Goal: Task Accomplishment & Management: Manage account settings

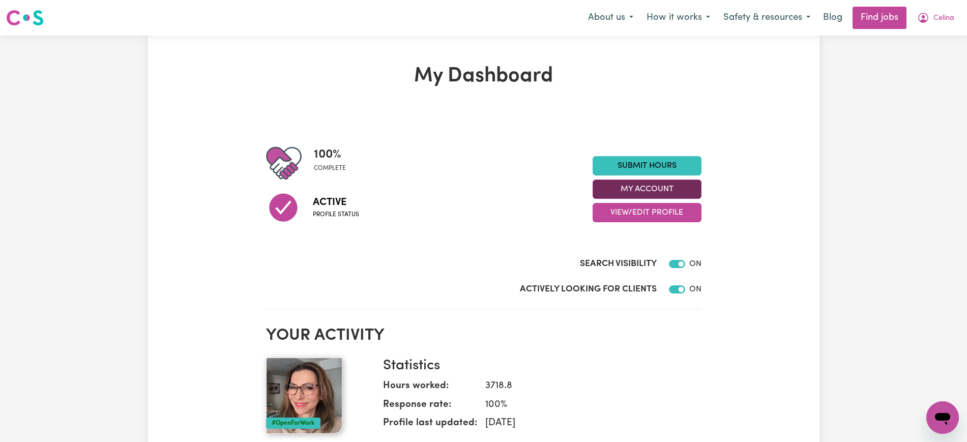
click at [645, 190] on button "My Account" at bounding box center [647, 189] width 109 height 19
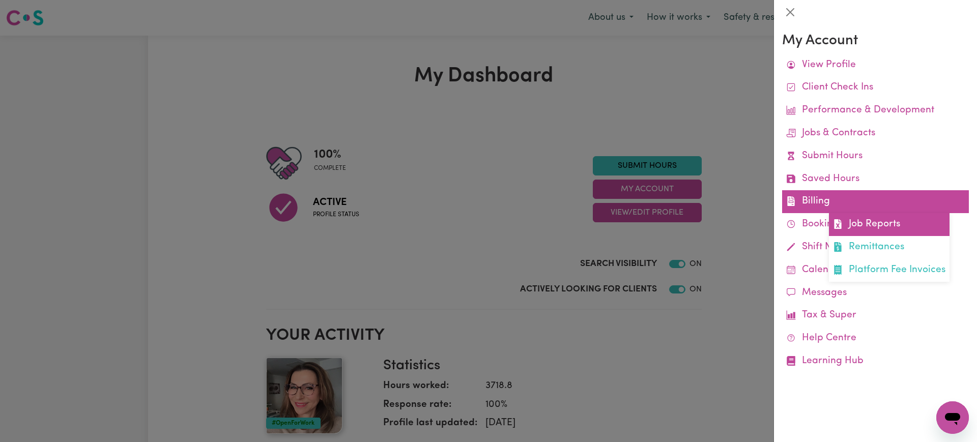
click at [857, 223] on link "Job Reports" at bounding box center [889, 224] width 121 height 23
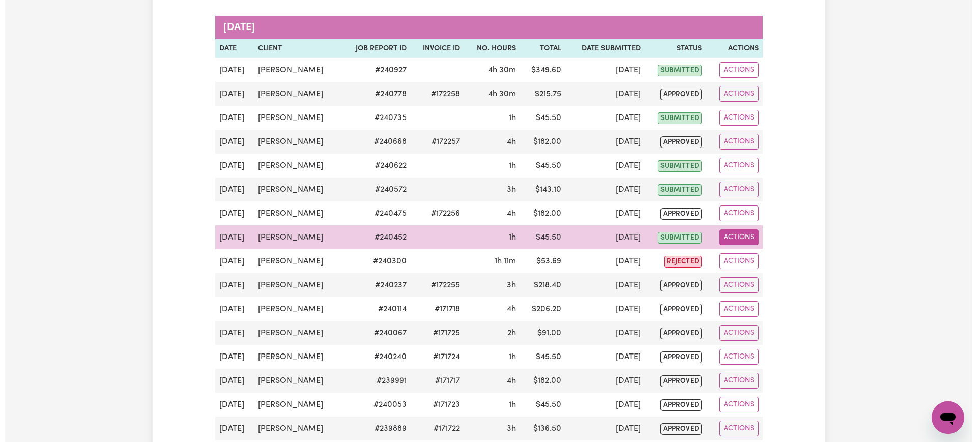
scroll to position [318, 0]
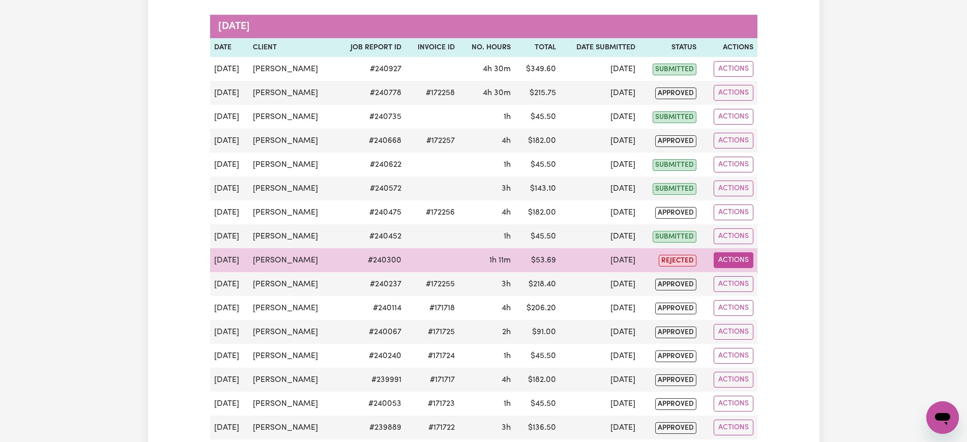
click at [728, 260] on button "Actions" at bounding box center [734, 260] width 40 height 16
click at [754, 285] on link "View Job Report" at bounding box center [753, 284] width 87 height 20
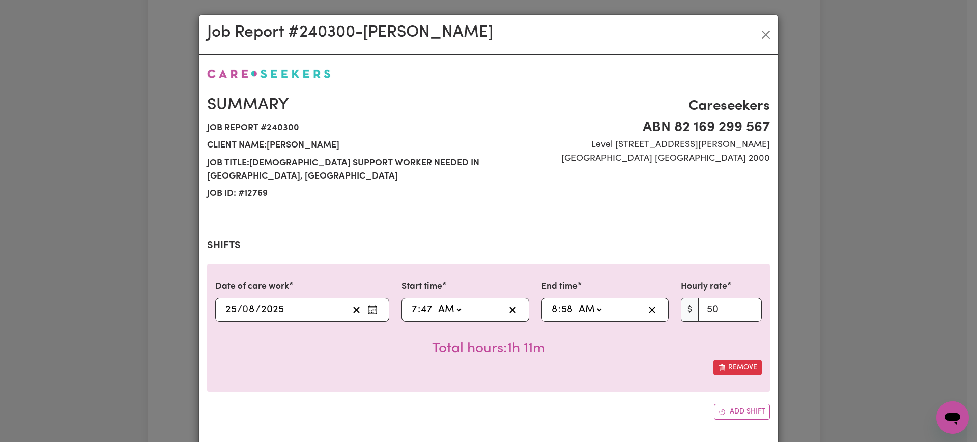
select select "50-Weekday"
click at [411, 302] on input "7" at bounding box center [414, 309] width 7 height 15
type input "08:47"
type input "8"
type input "08:00"
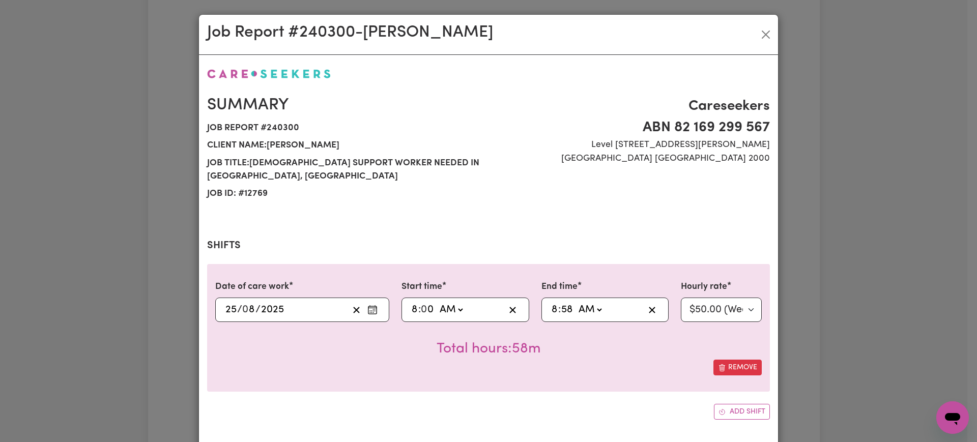
type input "0"
click at [551, 302] on input "8" at bounding box center [554, 309] width 7 height 15
type input "09:58"
type input "9"
type input "09:00"
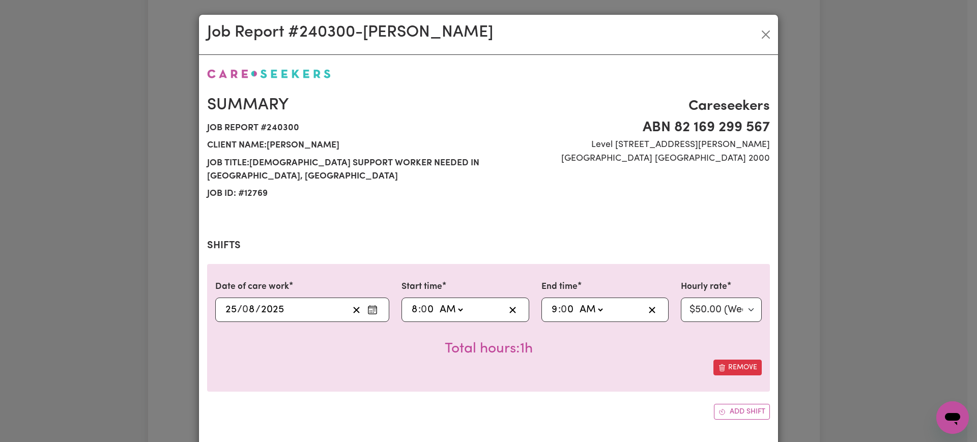
type input "0"
click at [609, 360] on div "Remove" at bounding box center [488, 368] width 546 height 16
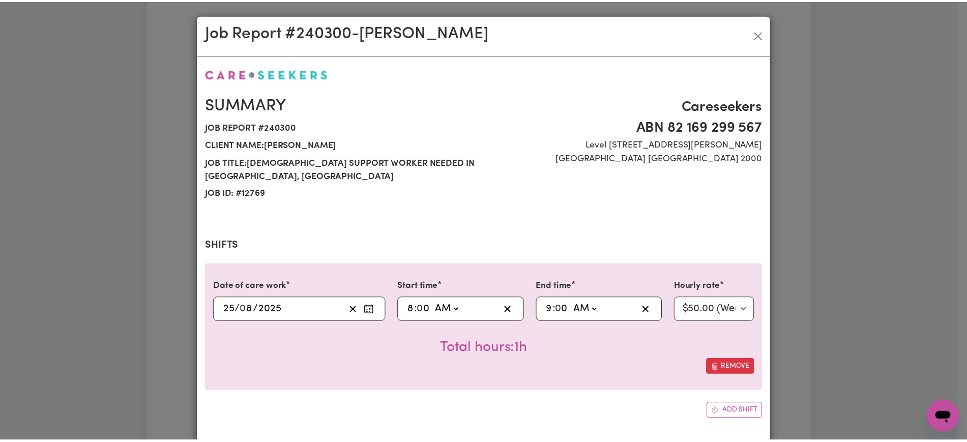
scroll to position [299, 0]
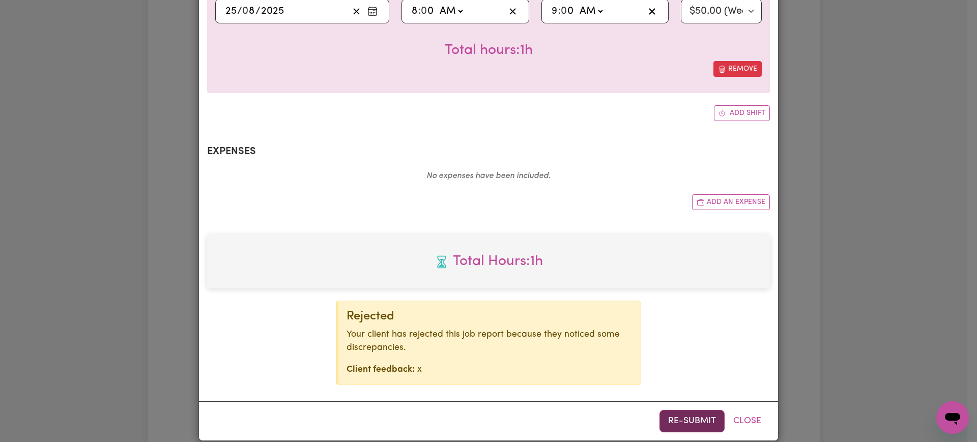
click at [690, 410] on button "Re-submit" at bounding box center [691, 421] width 65 height 22
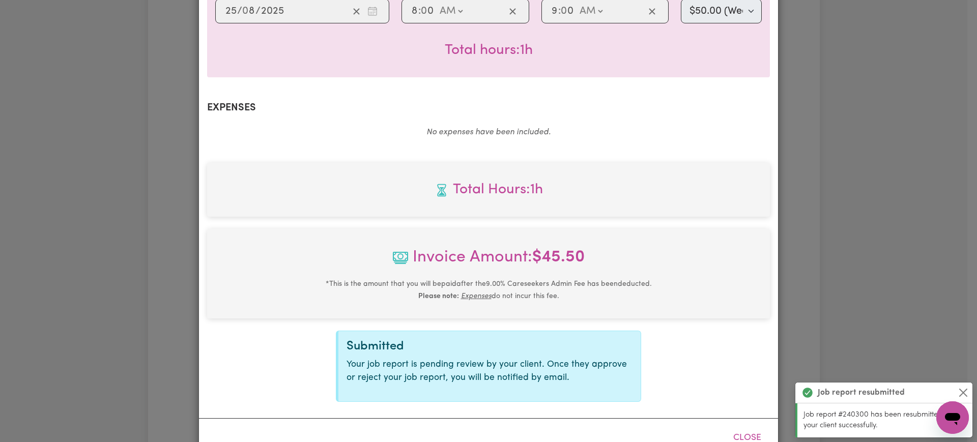
click at [831, 246] on div "Job Report # 240300 - [PERSON_NAME] Summary Job report # 240300 Client name: [P…" at bounding box center [488, 221] width 977 height 442
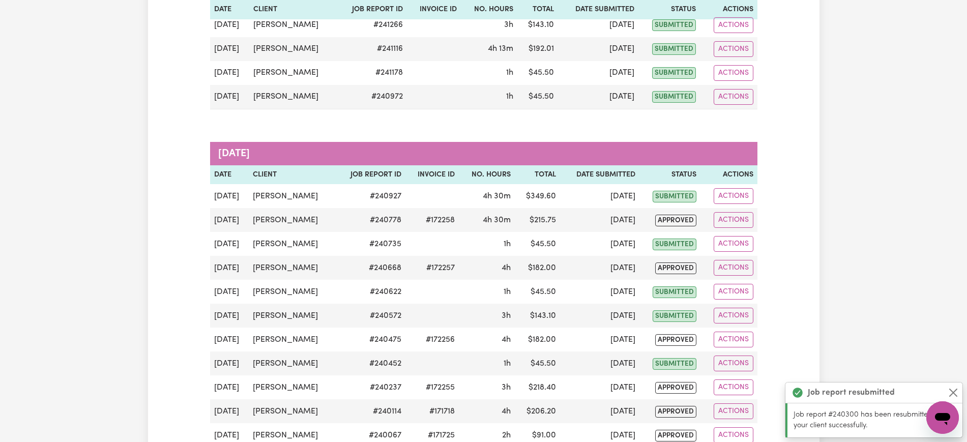
scroll to position [0, 0]
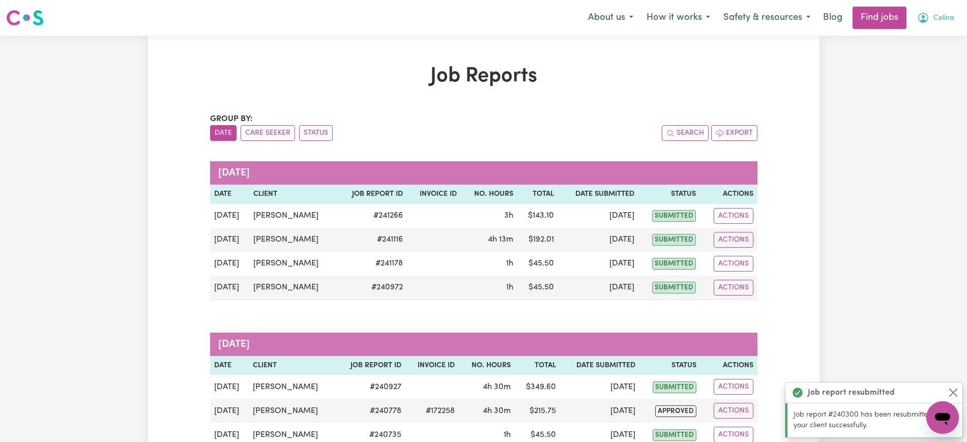
click at [924, 14] on icon "My Account" at bounding box center [923, 18] width 10 height 10
click at [914, 75] on link "Logout" at bounding box center [920, 77] width 80 height 19
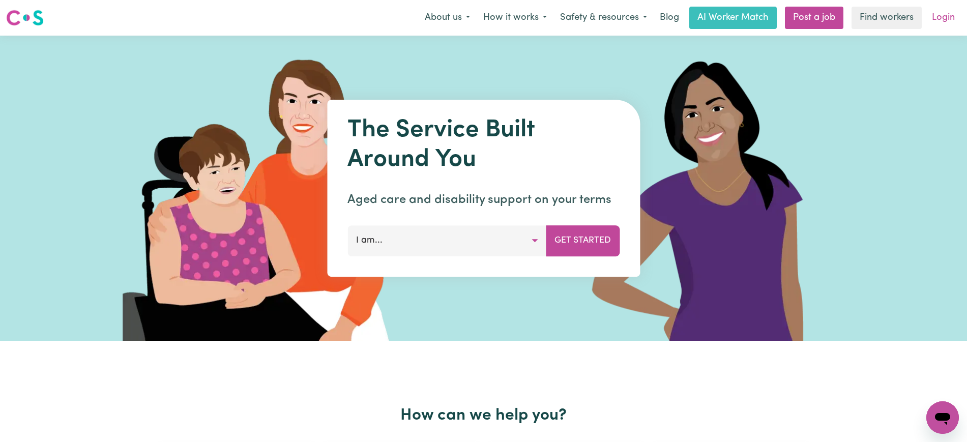
click at [954, 16] on link "Login" at bounding box center [943, 18] width 35 height 22
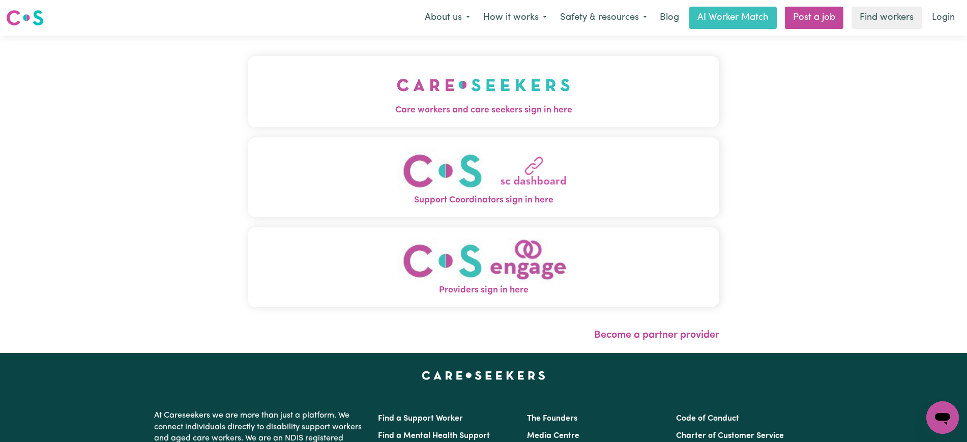
click at [411, 77] on img "Care workers and care seekers sign in here" at bounding box center [483, 85] width 173 height 38
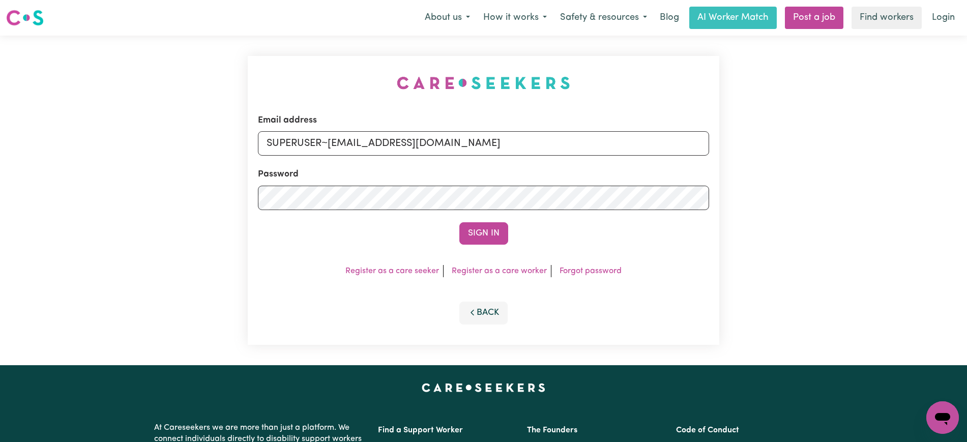
click at [251, 53] on div "Email address SUPERUSER~[EMAIL_ADDRESS][DOMAIN_NAME] Password Sign In Register …" at bounding box center [484, 201] width 484 height 330
drag, startPoint x: 331, startPoint y: 143, endPoint x: 781, endPoint y: 167, distance: 450.9
click at [781, 167] on div "Email address SUPERUSER~[EMAIL_ADDRESS][DOMAIN_NAME] Password Sign In Register …" at bounding box center [483, 201] width 967 height 330
type input "[EMAIL_ADDRESS][DOMAIN_NAME]"
click at [459, 222] on button "Sign In" at bounding box center [483, 233] width 49 height 22
